Goal: Task Accomplishment & Management: Manage account settings

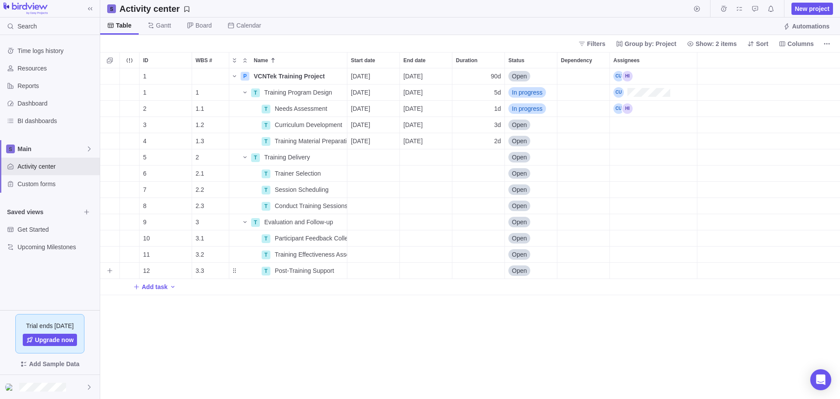
scroll to position [324, 733]
click at [12, 68] on icon "Resources" at bounding box center [10, 68] width 6 height 6
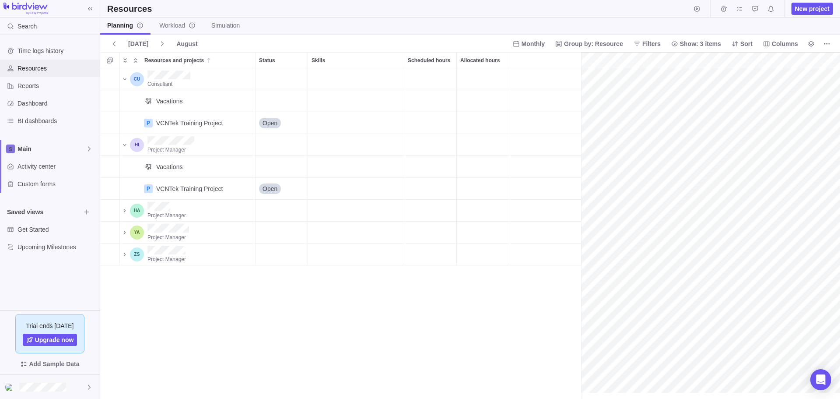
scroll to position [0, 38]
click at [174, 20] on link "Workload" at bounding box center [177, 26] width 50 height 17
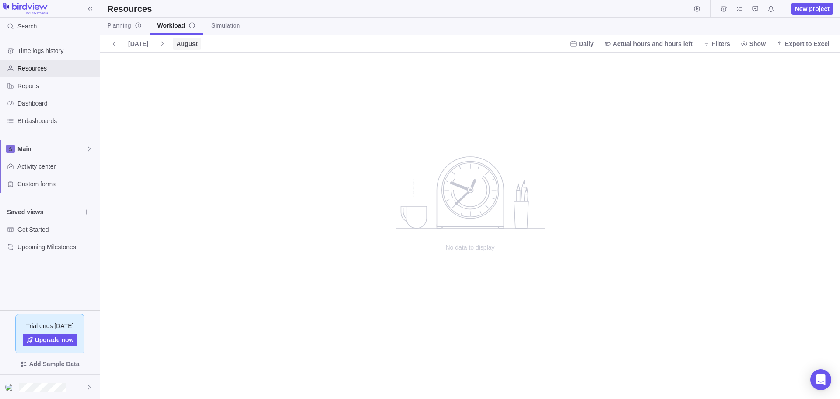
click at [179, 43] on span "August" at bounding box center [186, 43] width 21 height 9
click at [190, 82] on span "Month" at bounding box center [185, 82] width 17 height 9
click at [182, 44] on span "August" at bounding box center [186, 43] width 21 height 9
click at [193, 101] on span "Quarter" at bounding box center [187, 98] width 21 height 9
click at [170, 24] on span "Workload" at bounding box center [177, 25] width 39 height 9
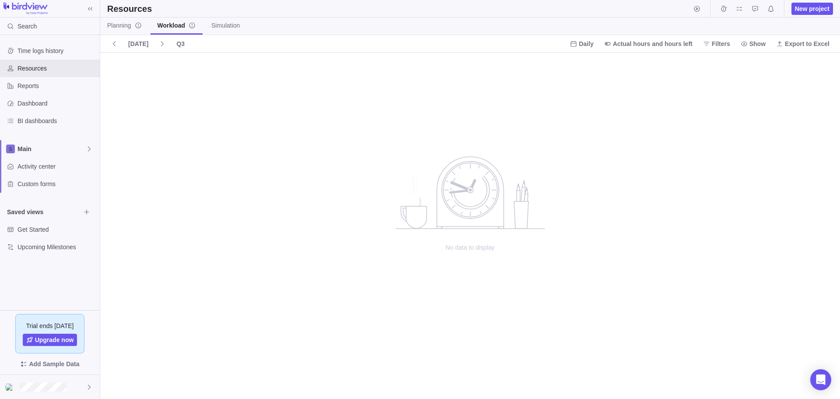
click at [167, 23] on span "Workload" at bounding box center [177, 25] width 39 height 9
click at [181, 44] on span "Q3" at bounding box center [180, 44] width 15 height 12
click at [186, 70] on span "Week" at bounding box center [185, 67] width 16 height 9
click at [171, 29] on span "Workload" at bounding box center [177, 25] width 39 height 9
click at [116, 43] on icon at bounding box center [114, 43] width 7 height 7
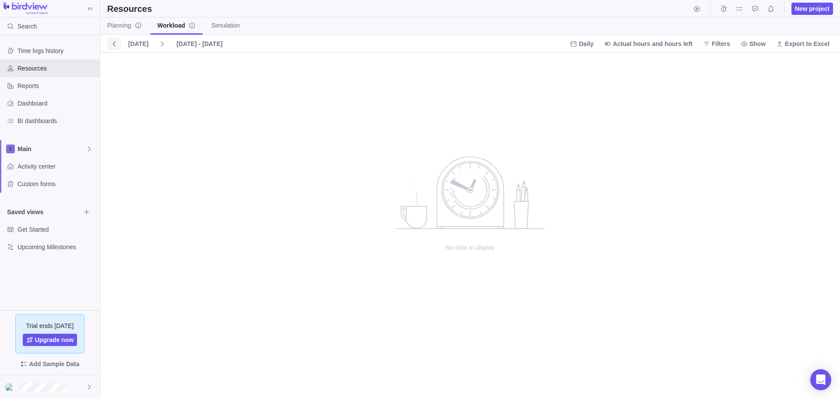
click at [116, 43] on icon at bounding box center [114, 43] width 7 height 7
click at [161, 45] on icon at bounding box center [162, 43] width 3 height 5
click at [179, 43] on span "[DATE] - [DATE]" at bounding box center [199, 43] width 46 height 9
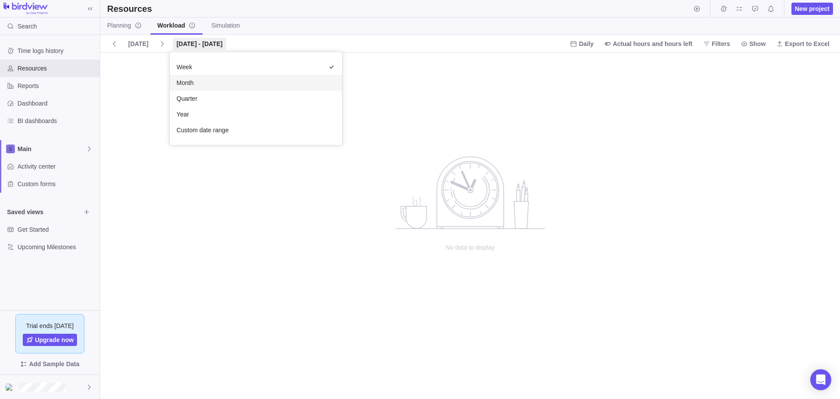
click at [200, 87] on div "Month" at bounding box center [256, 83] width 172 height 16
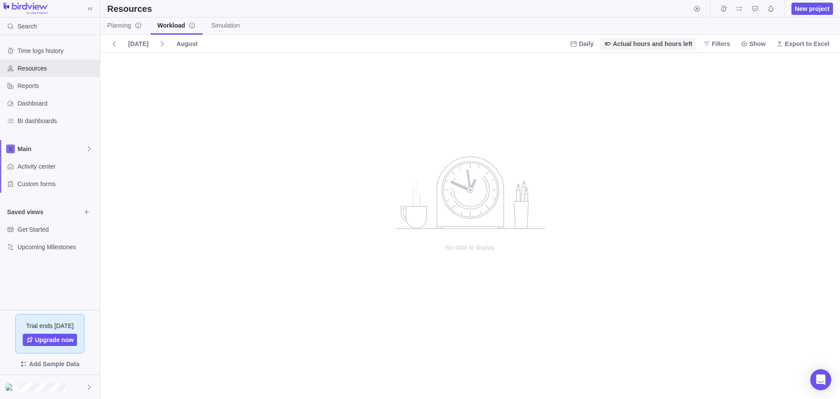
click at [624, 41] on span "Actual hours and hours left" at bounding box center [653, 43] width 80 height 9
click at [722, 48] on body "Search Time logs history Resources Reports Dashboard BI dashboards Main Activit…" at bounding box center [420, 199] width 840 height 399
click at [721, 44] on span "Filters" at bounding box center [721, 43] width 18 height 9
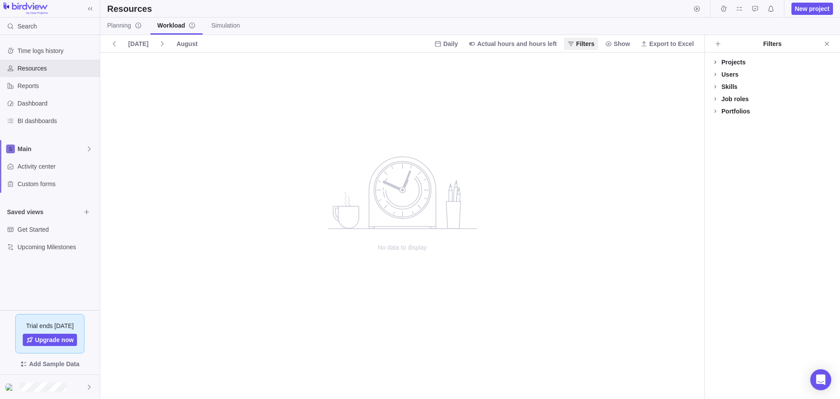
click at [716, 62] on icon at bounding box center [716, 61] width 2 height 3
click at [713, 73] on div at bounding box center [715, 74] width 7 height 12
click at [718, 92] on icon at bounding box center [715, 91] width 7 height 7
click at [717, 127] on div at bounding box center [715, 129] width 7 height 12
click at [717, 140] on div at bounding box center [715, 141] width 7 height 12
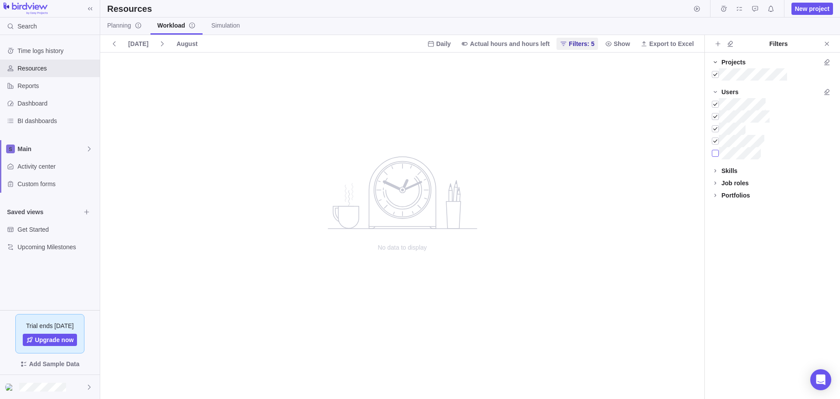
click at [718, 151] on div at bounding box center [715, 153] width 7 height 12
click at [715, 172] on icon at bounding box center [716, 170] width 2 height 3
click at [722, 206] on div "Job roles" at bounding box center [735, 204] width 27 height 9
click at [718, 245] on icon at bounding box center [715, 245] width 7 height 7
click at [717, 214] on div at bounding box center [715, 216] width 7 height 12
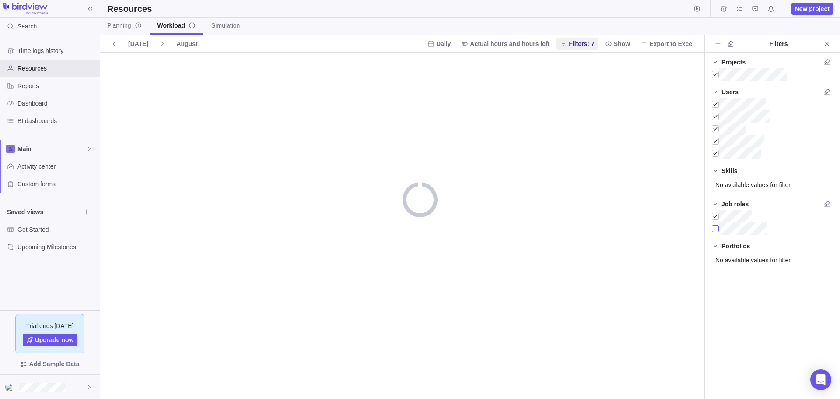
click at [717, 231] on div at bounding box center [715, 228] width 7 height 12
click at [827, 44] on icon "Close" at bounding box center [827, 44] width 4 height 4
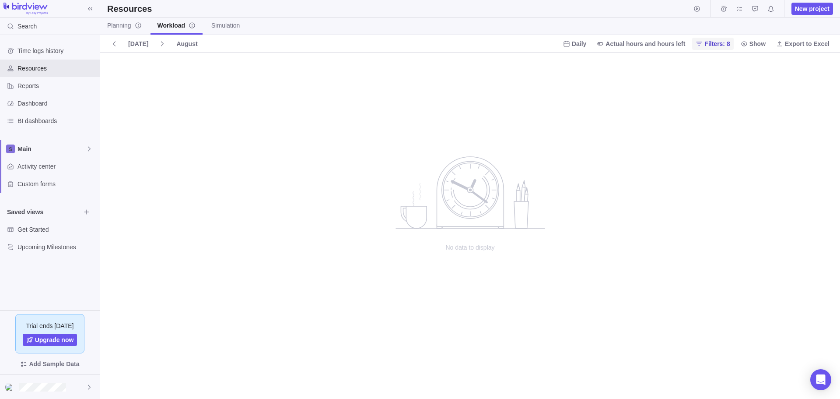
click at [715, 43] on span "Filters: 8" at bounding box center [716, 43] width 25 height 9
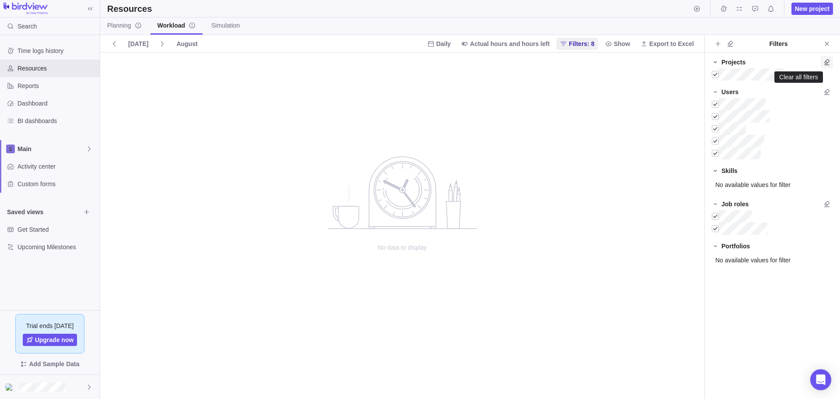
click at [827, 65] on icon "Clear all filters" at bounding box center [826, 62] width 5 height 6
click at [827, 92] on icon "Clear all filters" at bounding box center [826, 92] width 5 height 6
click at [826, 206] on icon "Clear all filters" at bounding box center [826, 204] width 5 height 6
click at [826, 45] on icon "Close" at bounding box center [826, 43] width 7 height 7
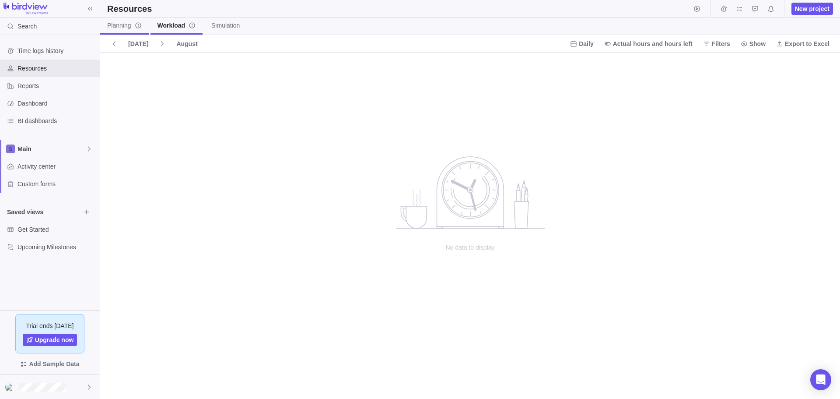
click at [122, 26] on span "Planning" at bounding box center [124, 25] width 35 height 9
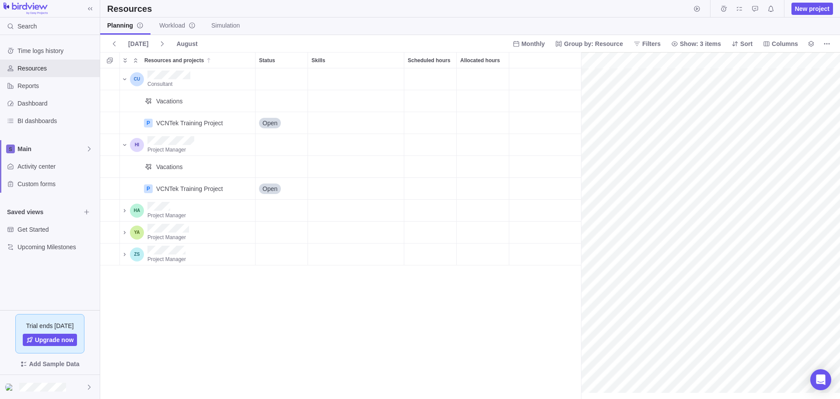
scroll to position [0, 38]
click at [440, 124] on div "Scheduled hours" at bounding box center [430, 122] width 52 height 21
click at [483, 121] on div "Allocated hours" at bounding box center [483, 122] width 52 height 21
click at [711, 125] on div "gantt" at bounding box center [710, 225] width 259 height 347
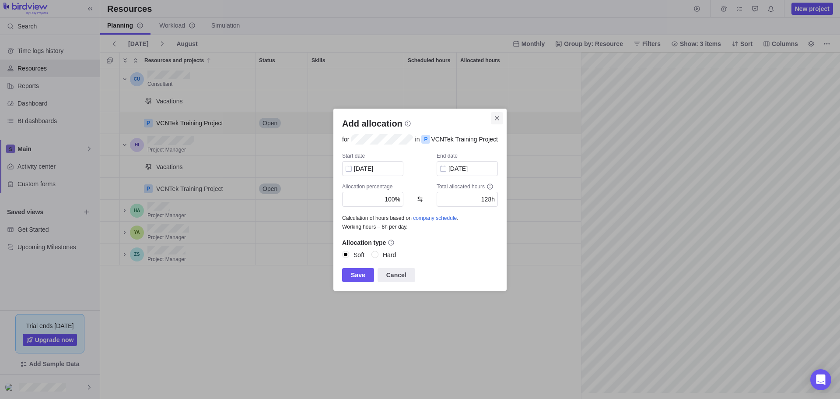
click at [496, 120] on icon "Close" at bounding box center [497, 118] width 7 height 7
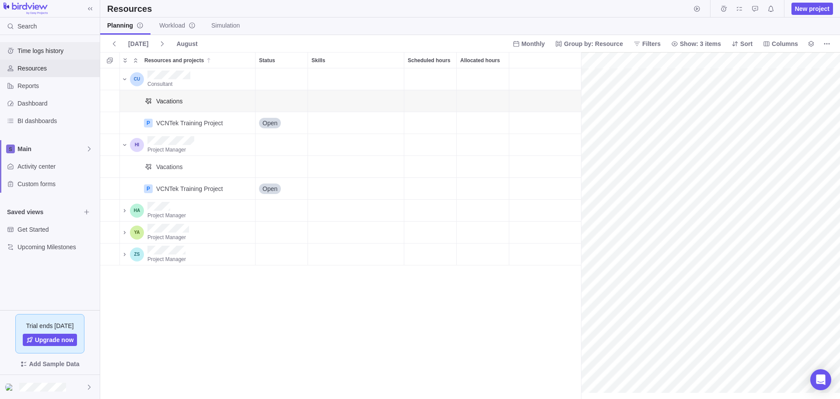
click at [37, 54] on span "Time logs history" at bounding box center [57, 50] width 79 height 9
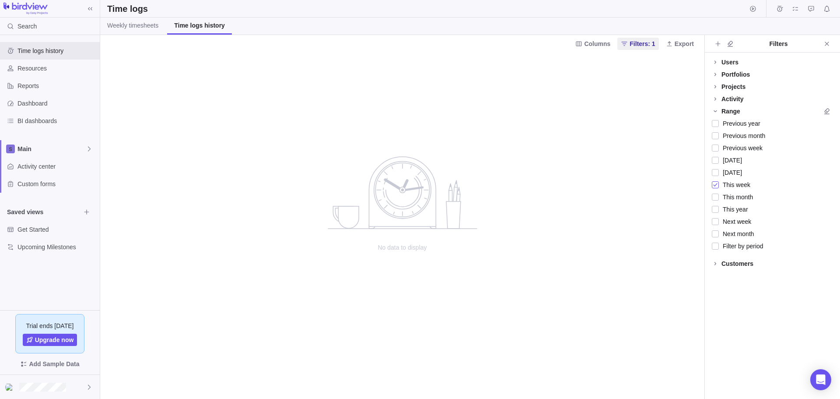
click at [715, 184] on div at bounding box center [715, 185] width 7 height 12
click at [715, 61] on icon at bounding box center [716, 61] width 2 height 3
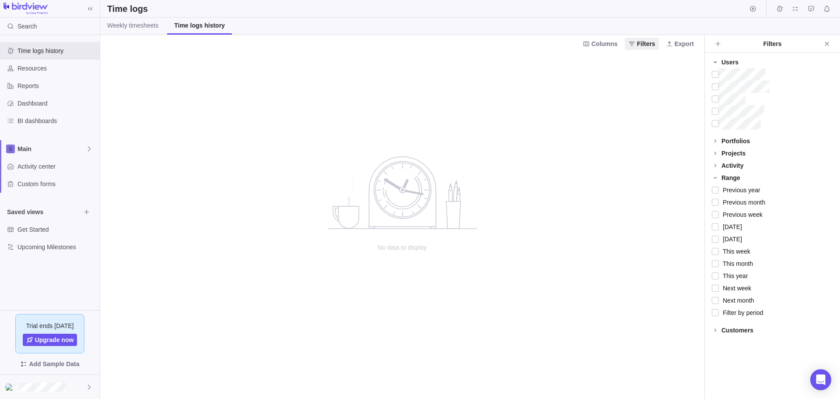
click at [716, 62] on icon at bounding box center [715, 62] width 3 height 2
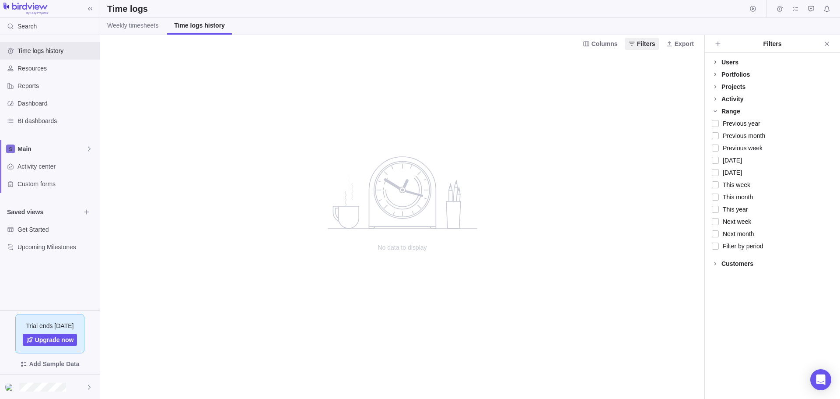
click at [714, 71] on icon at bounding box center [715, 74] width 7 height 7
click at [717, 89] on icon at bounding box center [715, 86] width 7 height 7
click at [718, 97] on div at bounding box center [715, 99] width 7 height 12
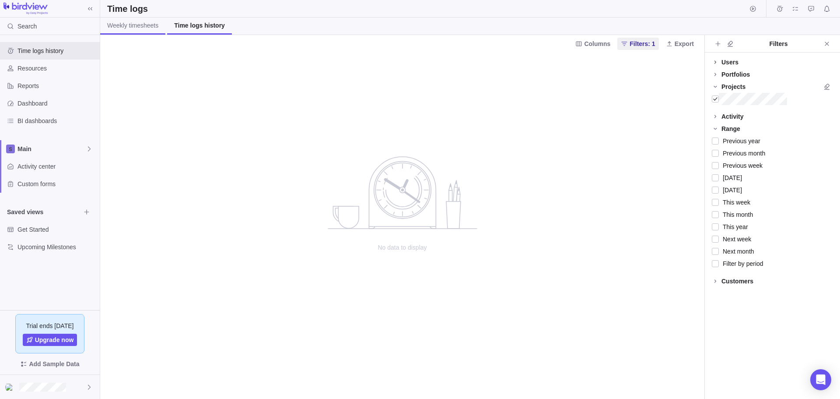
click at [150, 32] on link "Weekly timesheets" at bounding box center [132, 26] width 65 height 17
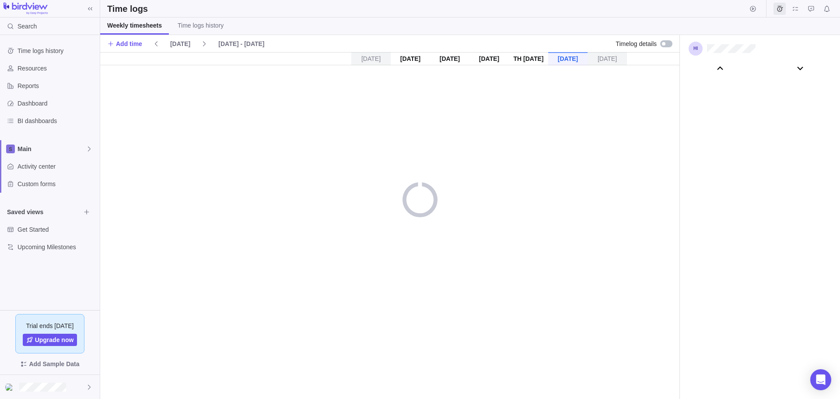
scroll to position [48651, 0]
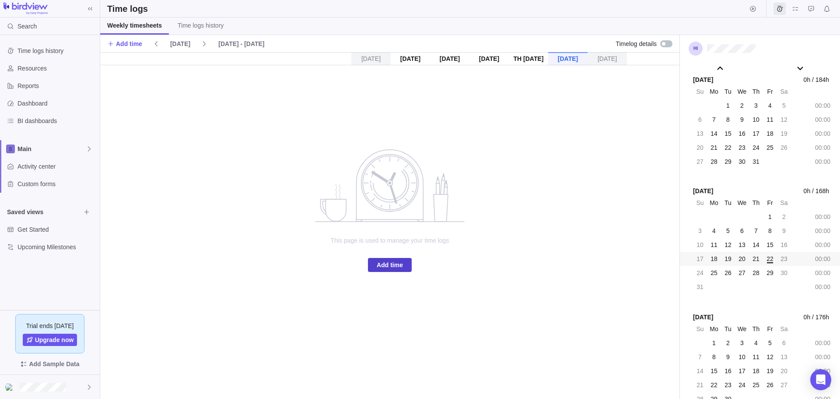
click at [387, 260] on span "Add time" at bounding box center [390, 264] width 26 height 11
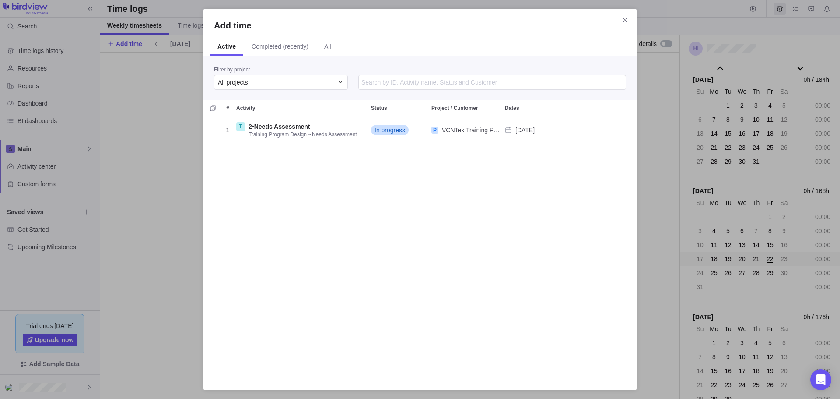
scroll to position [257, 427]
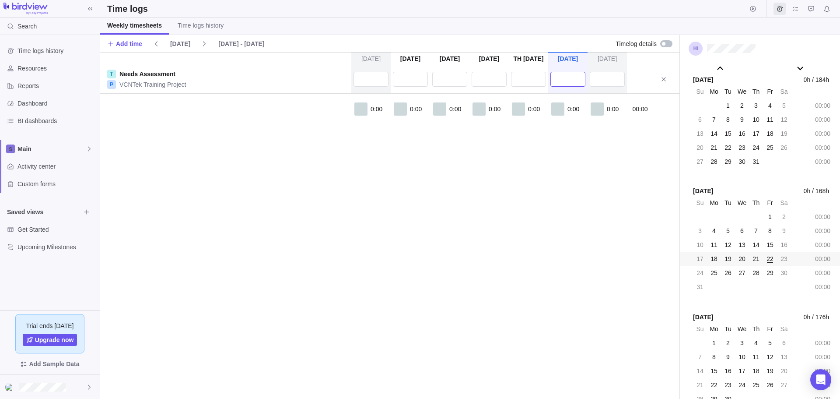
click at [554, 80] on input "text" at bounding box center [567, 79] width 35 height 15
type input "4:00"
click at [515, 181] on div "[DATE] [DATE] [DATE] [DATE] Aug 21 [DATE] [DATE] T Needs Assessment P VCNTek Tr…" at bounding box center [389, 225] width 579 height 347
click at [672, 44] on div at bounding box center [666, 43] width 12 height 7
click at [506, 228] on div "[DATE] [DATE] [DATE] [DATE] Aug 21 [DATE] [DATE] T Needs Assessment P VCNTek Tr…" at bounding box center [389, 225] width 579 height 347
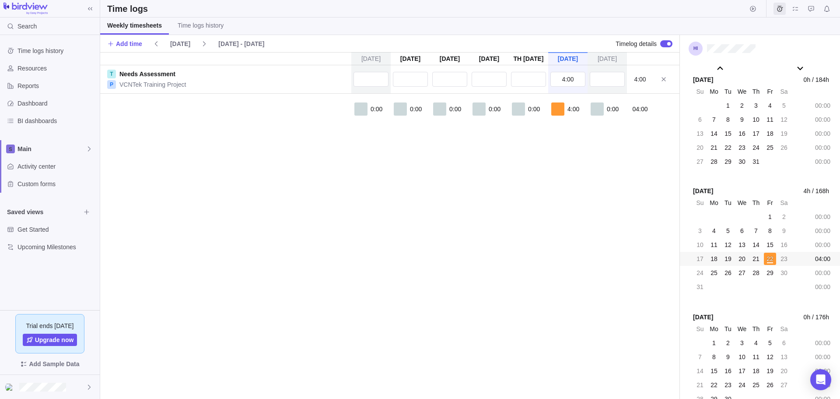
click at [283, 201] on div "[DATE] [DATE] [DATE] [DATE] Aug 21 [DATE] [DATE] T Needs Assessment P VCNTek Tr…" at bounding box center [389, 225] width 579 height 347
click at [28, 151] on span "Main" at bounding box center [52, 148] width 68 height 9
click at [143, 196] on body "Search Time logs history Resources Reports Dashboard BI dashboards Main Activit…" at bounding box center [420, 199] width 840 height 399
click at [32, 167] on span "Activity center" at bounding box center [57, 166] width 79 height 9
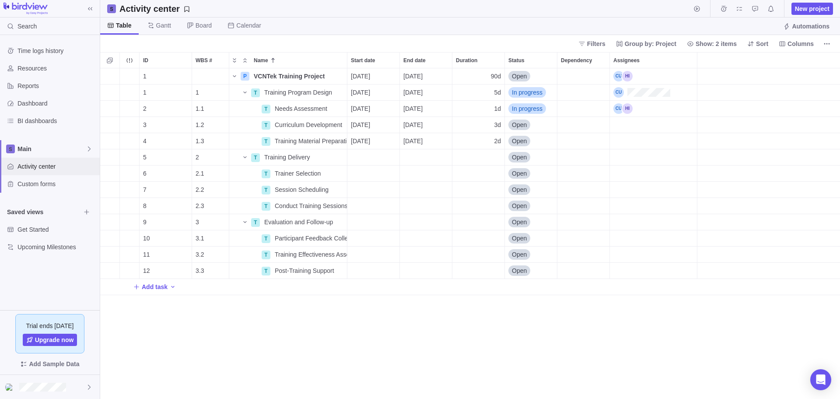
scroll to position [324, 733]
click at [32, 108] on div "Dashboard" at bounding box center [50, 104] width 100 height 18
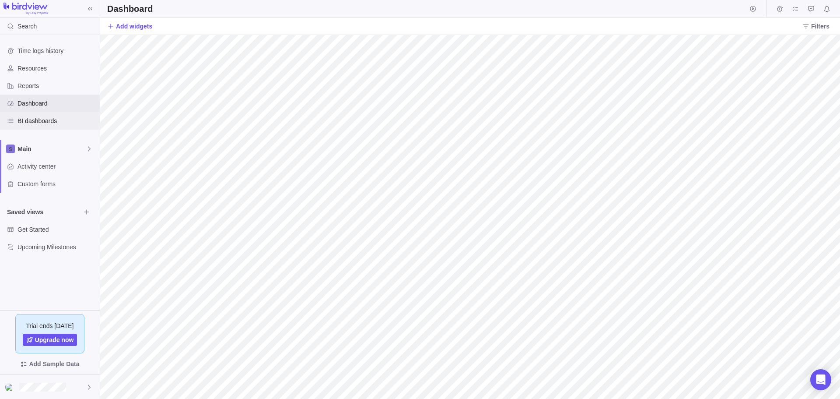
click at [50, 126] on div "BI dashboards" at bounding box center [50, 121] width 100 height 18
